Goal: Task Accomplishment & Management: Manage account settings

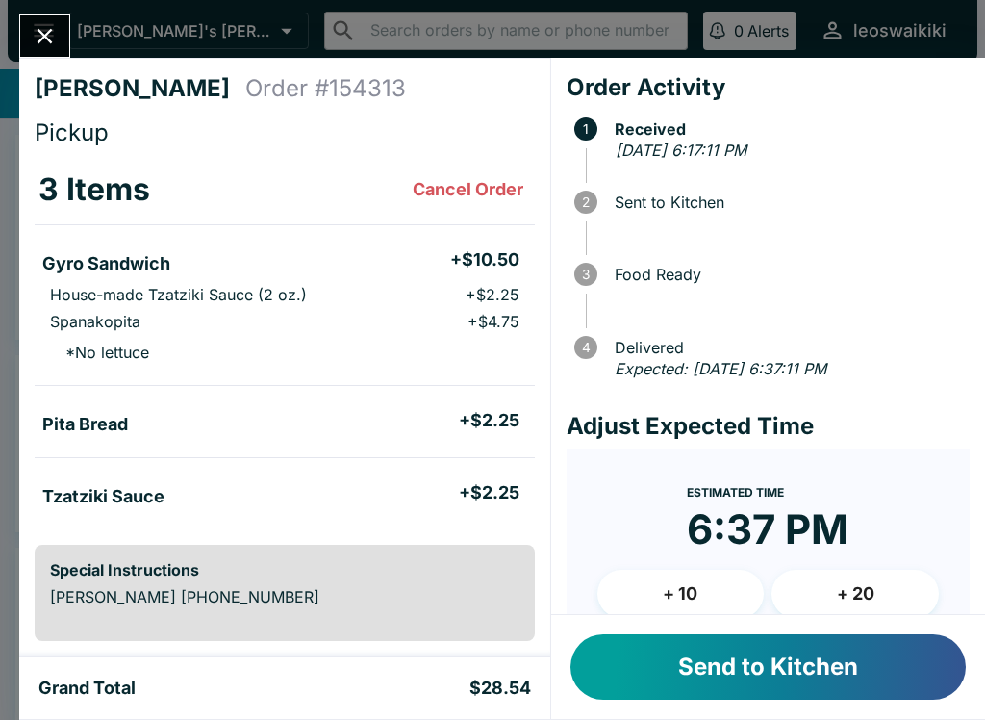
click at [776, 664] on button "Send to Kitchen" at bounding box center [767, 666] width 395 height 65
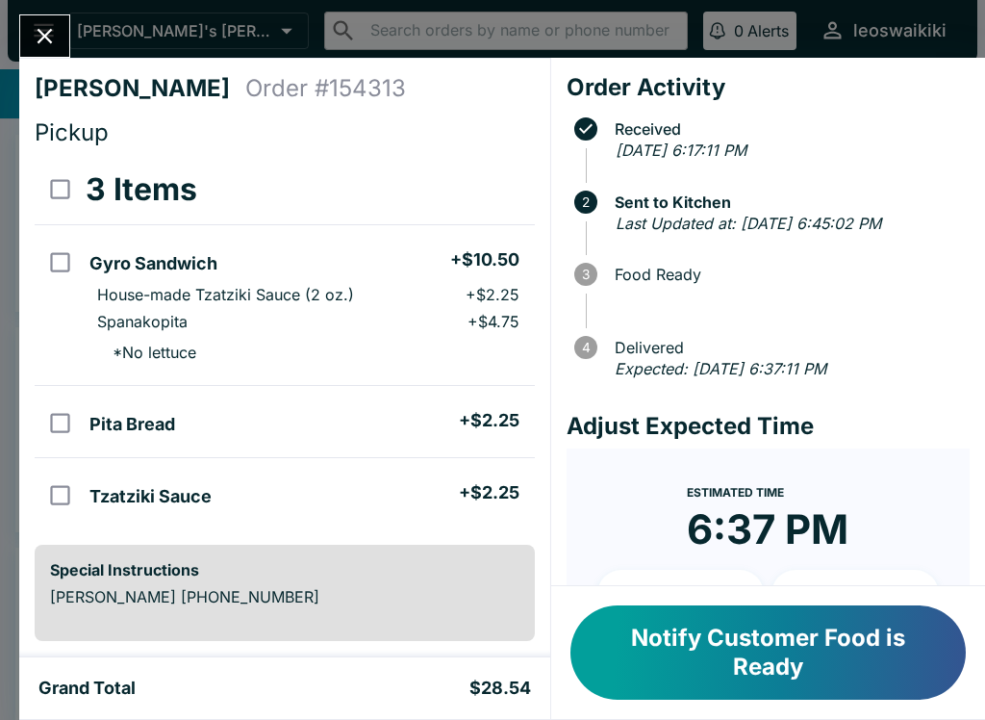
click at [946, 539] on form "Estimated Time 6:37 PM + 10 + 20 Reset Update ETA" at bounding box center [768, 607] width 403 height 319
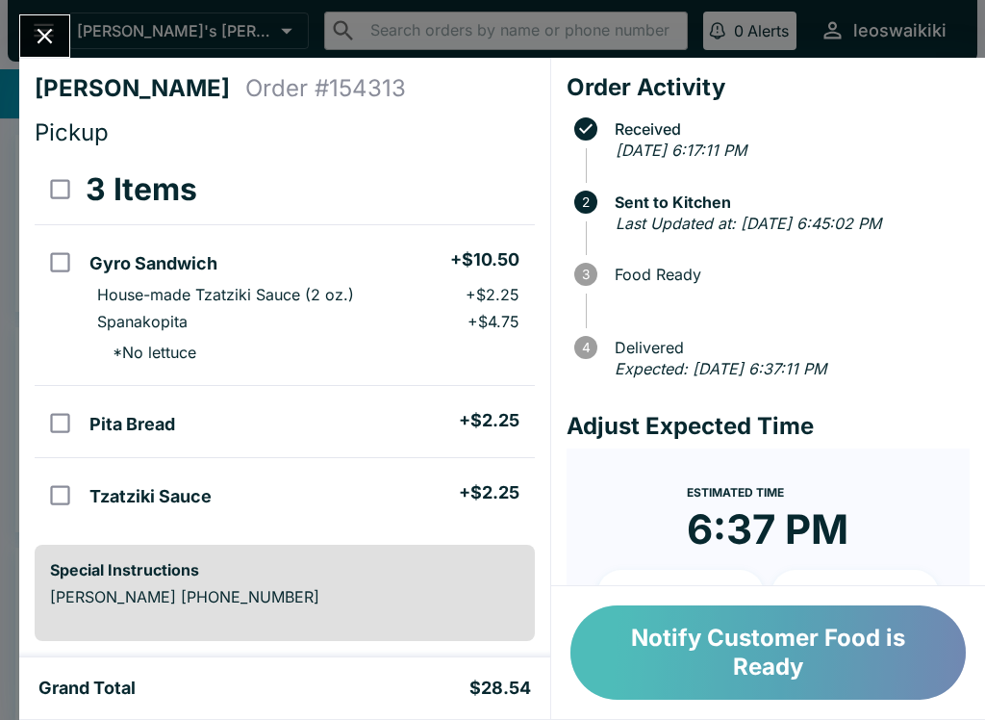
click at [740, 649] on button "Notify Customer Food is Ready" at bounding box center [767, 652] width 395 height 94
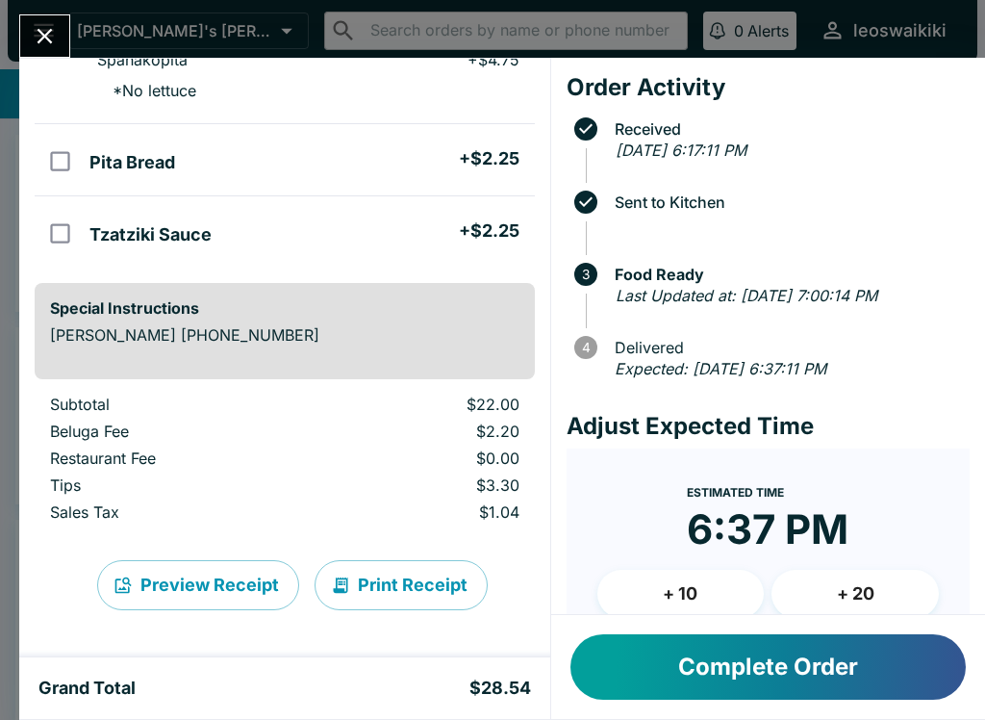
scroll to position [262, 0]
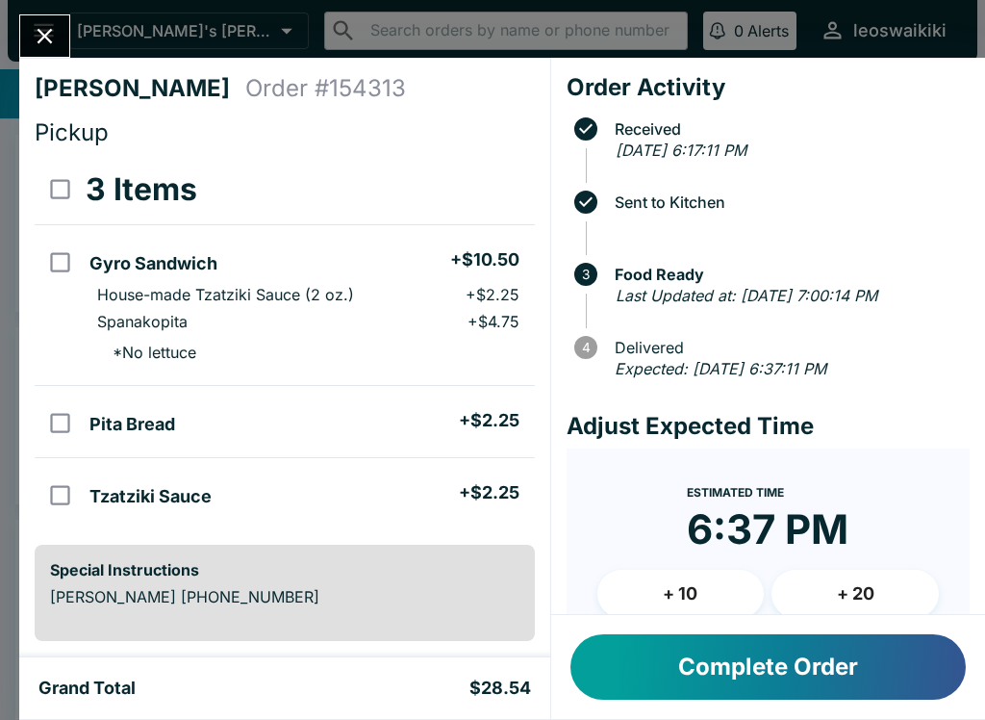
click at [233, 710] on div "Grand Total $28.54" at bounding box center [284, 688] width 531 height 62
click at [778, 656] on button "Complete Order" at bounding box center [767, 666] width 395 height 65
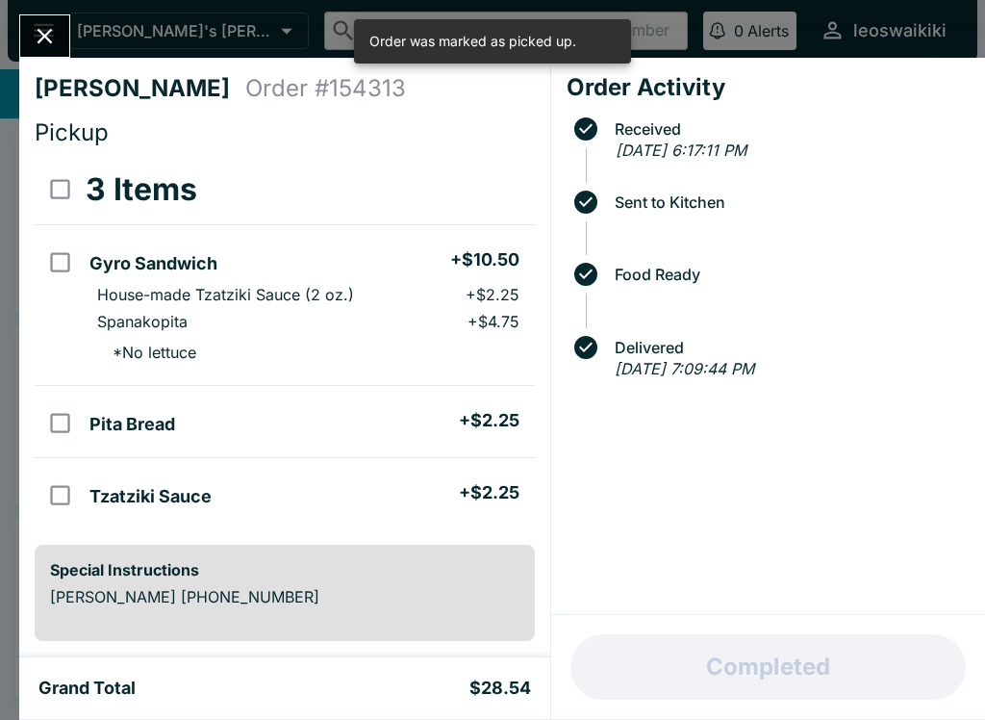
click at [48, 46] on icon "Close" at bounding box center [45, 36] width 26 height 26
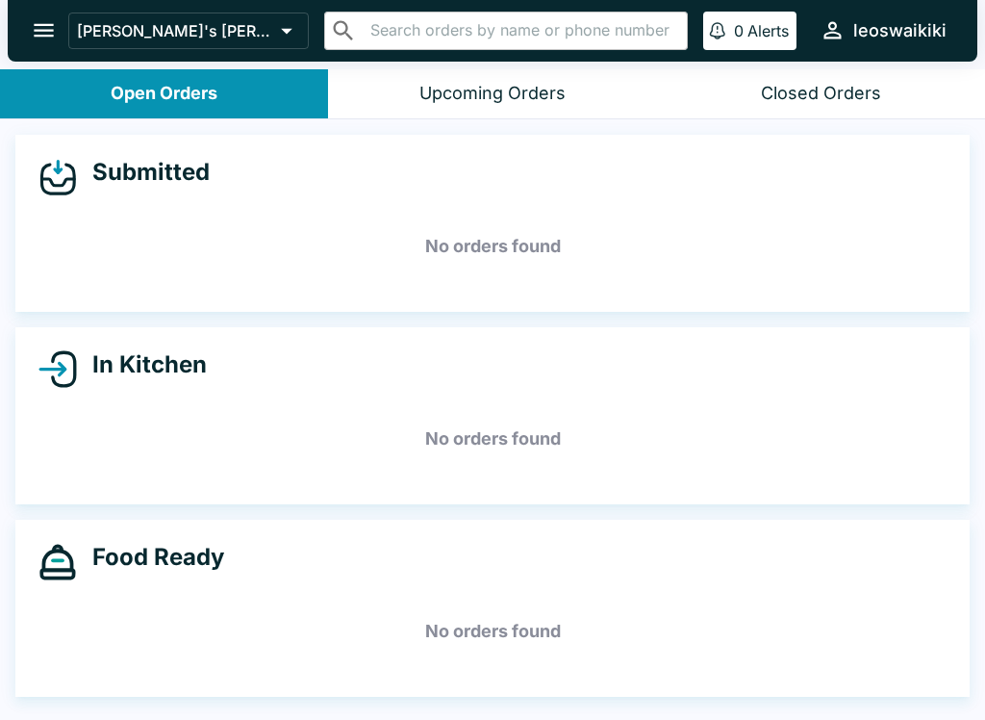
click at [70, 377] on icon at bounding box center [57, 369] width 38 height 38
click at [74, 363] on icon at bounding box center [64, 369] width 22 height 34
click at [69, 170] on icon at bounding box center [57, 177] width 38 height 38
click at [509, 86] on div "Upcoming Orders" at bounding box center [492, 94] width 146 height 22
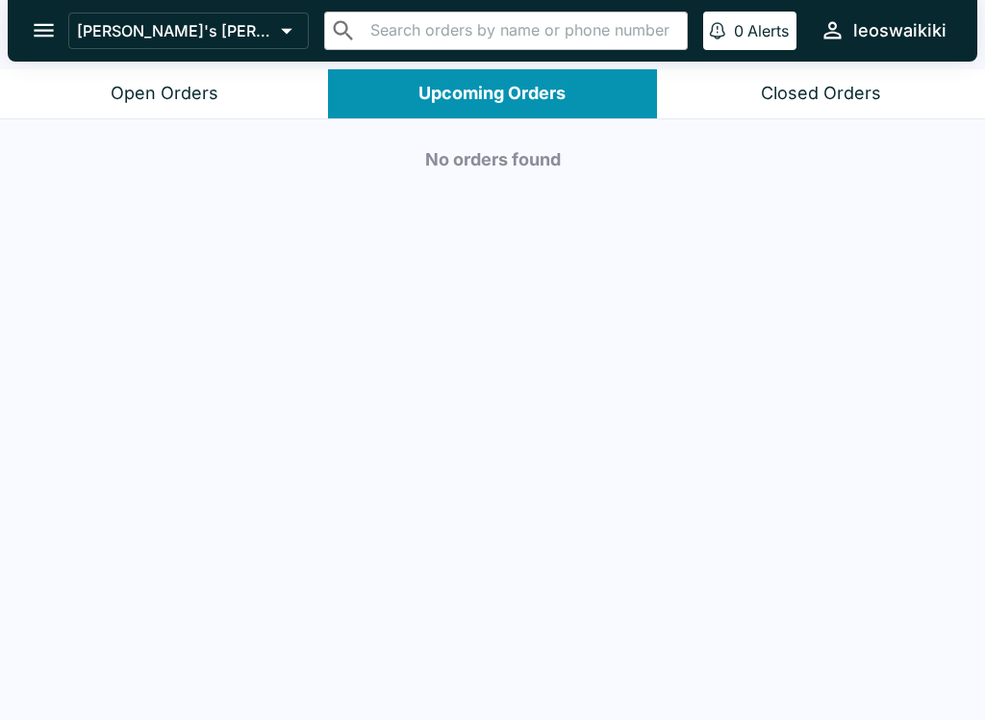
click at [828, 98] on div "Closed Orders" at bounding box center [821, 94] width 120 height 22
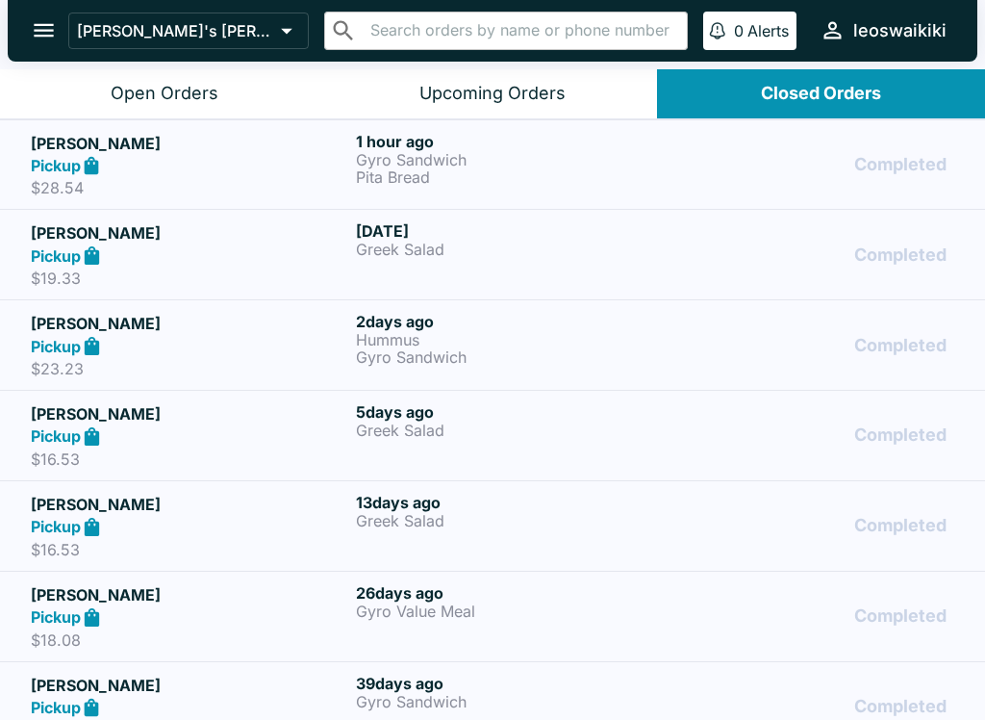
click at [481, 79] on button "Upcoming Orders" at bounding box center [492, 93] width 328 height 49
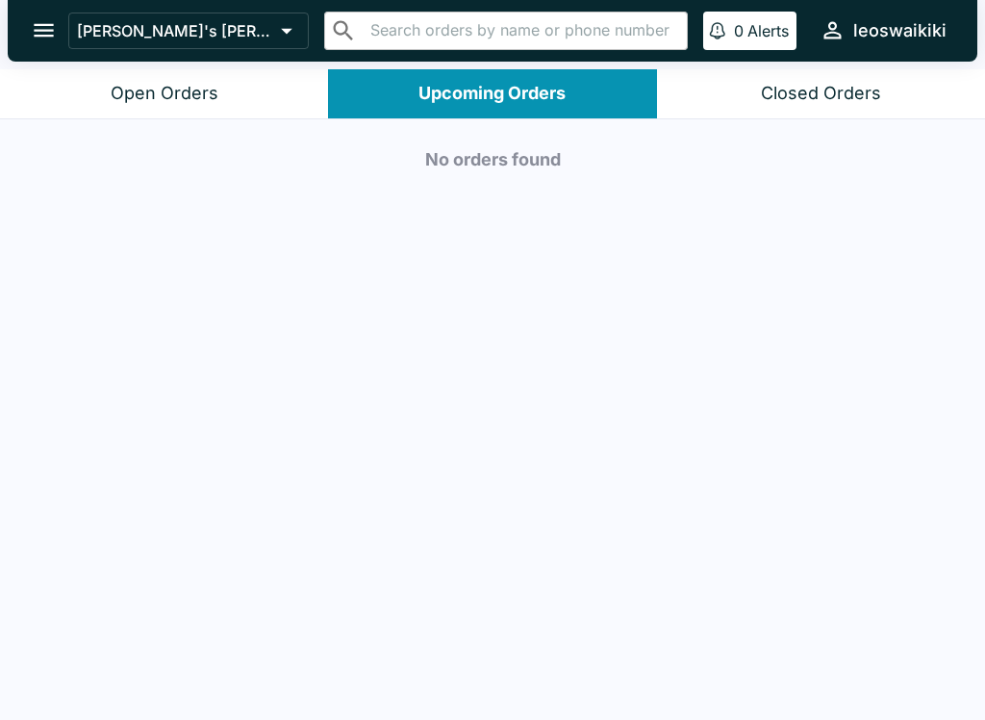
click at [833, 84] on div "Closed Orders" at bounding box center [821, 94] width 120 height 22
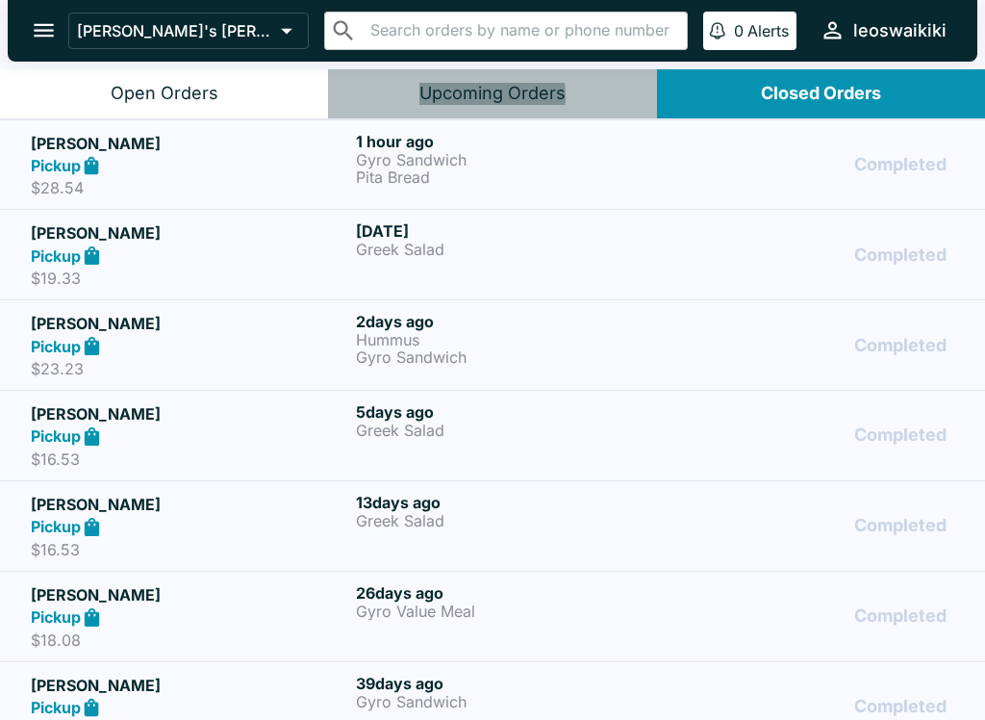
click at [479, 95] on div "Upcoming Orders" at bounding box center [492, 94] width 146 height 22
